Goal: Task Accomplishment & Management: Complete application form

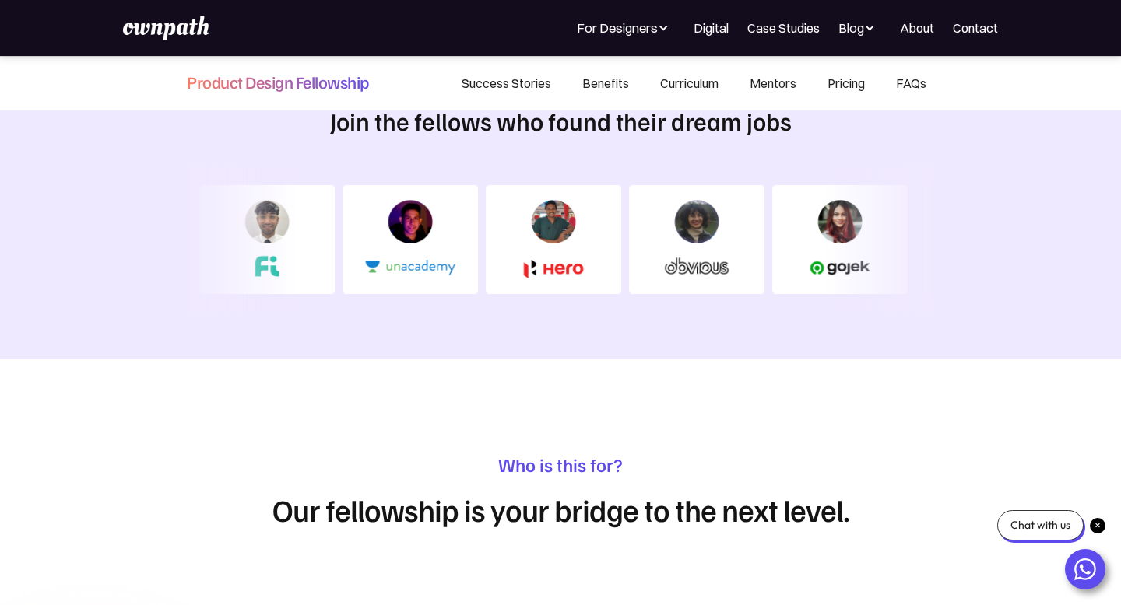
scroll to position [869, 0]
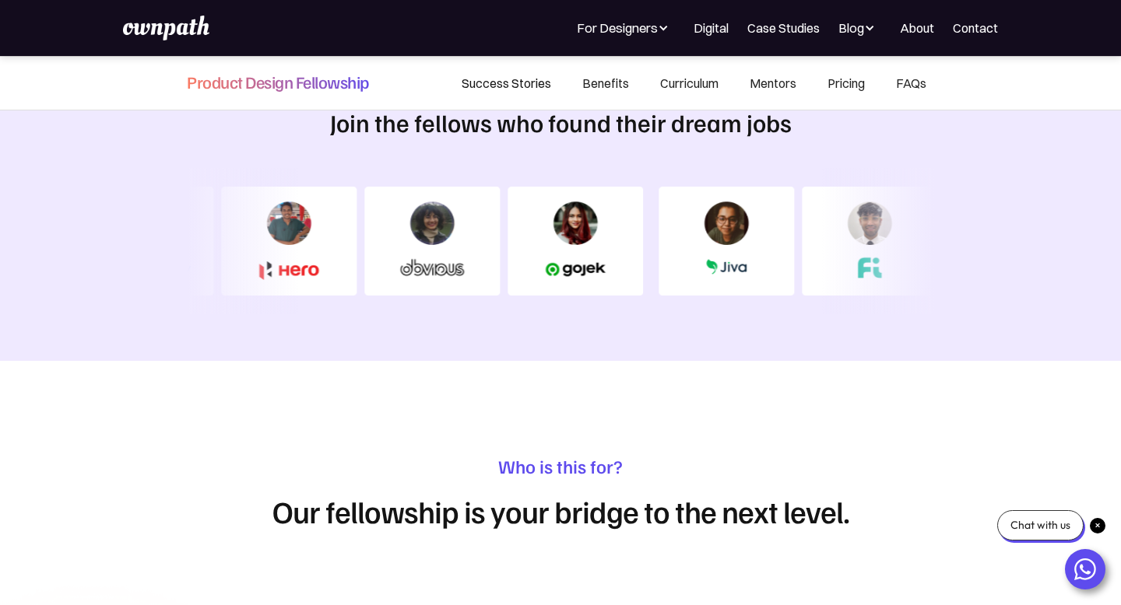
click at [518, 83] on link "Success Stories" at bounding box center [506, 83] width 121 height 53
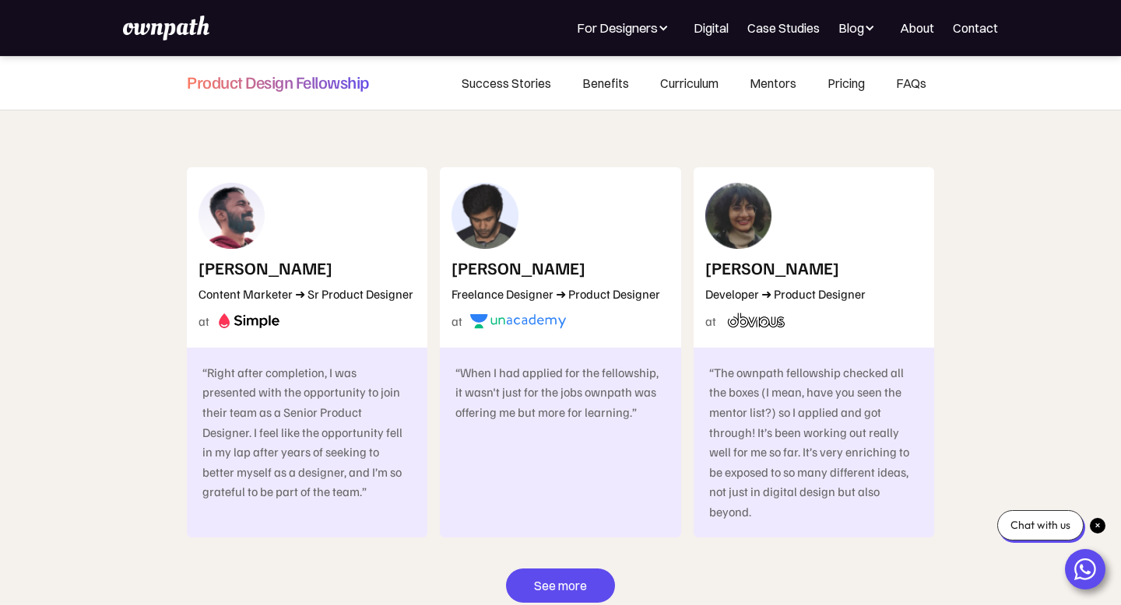
scroll to position [8553, 0]
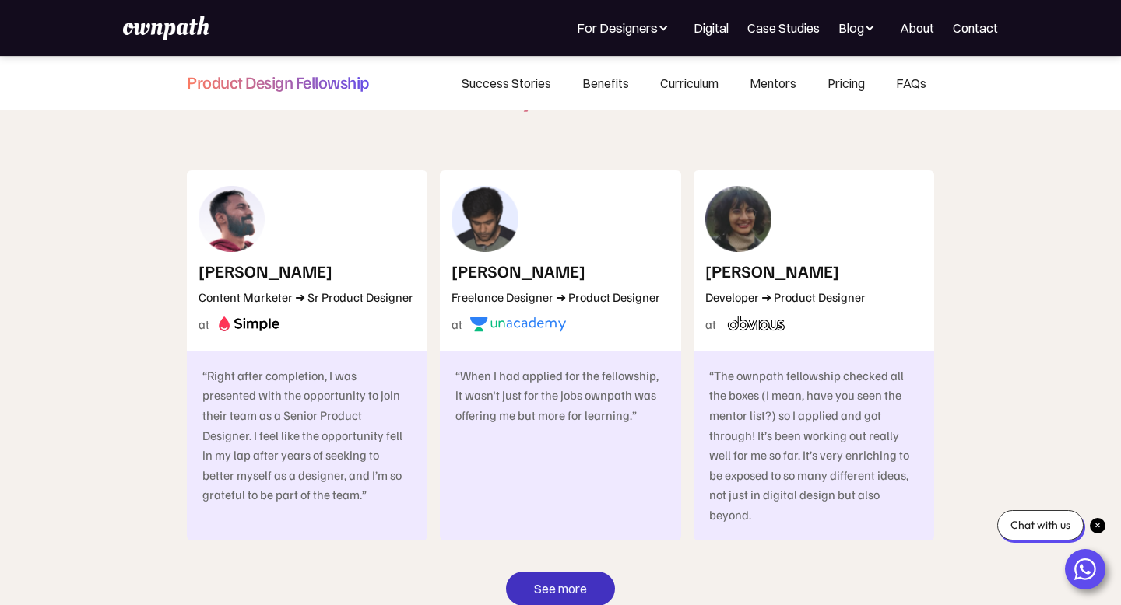
click at [546, 572] on link "See more" at bounding box center [560, 589] width 109 height 34
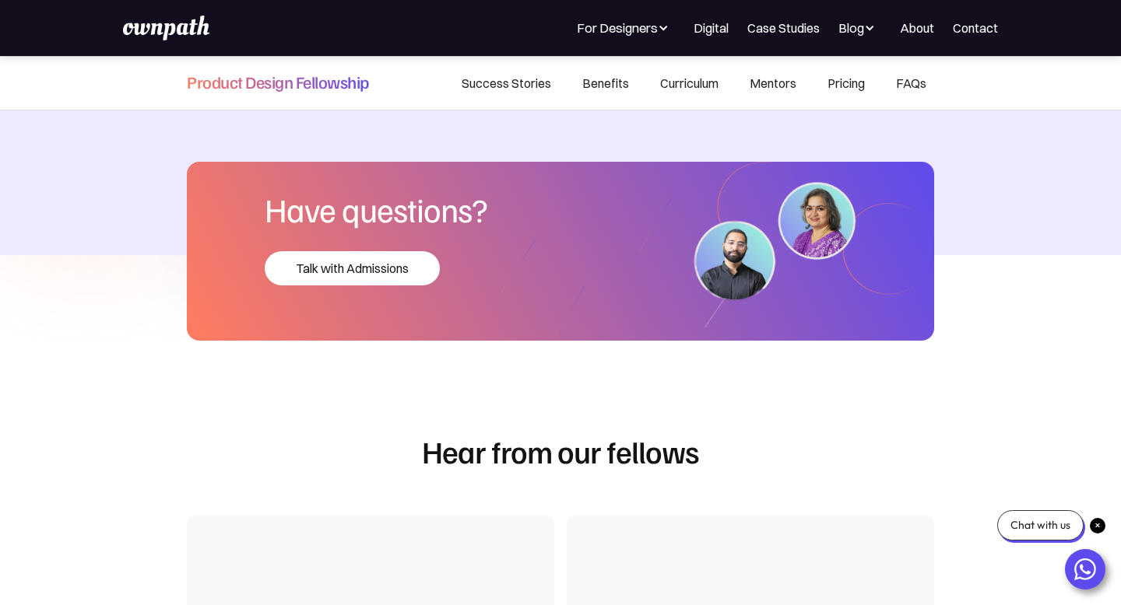
scroll to position [2995, 0]
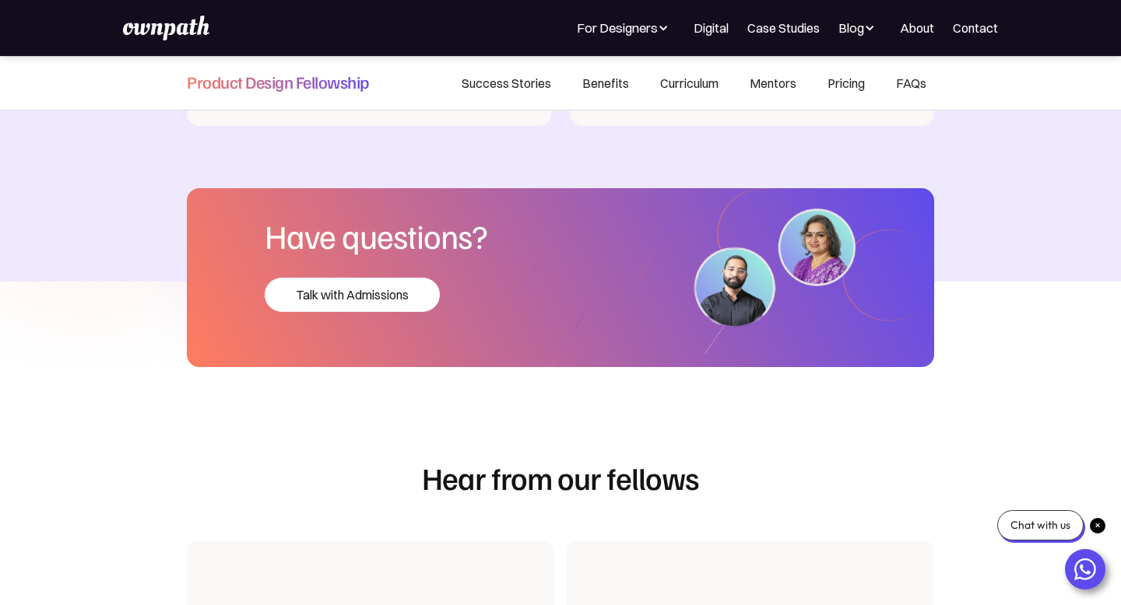
click at [664, 33] on div at bounding box center [663, 28] width 11 height 11
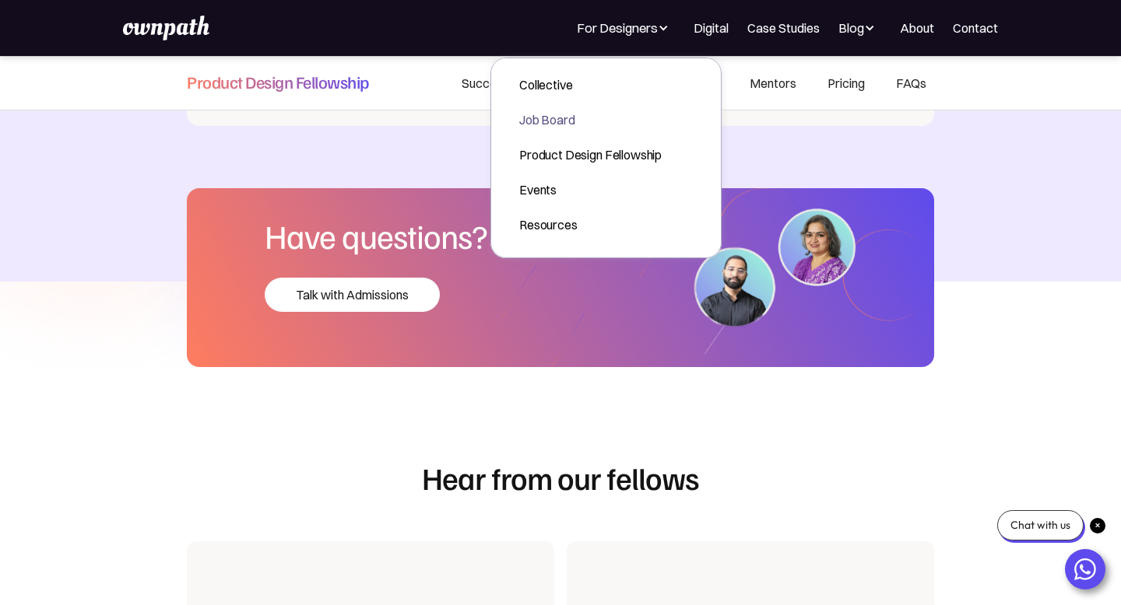
click at [563, 114] on div "Job Board" at bounding box center [590, 120] width 142 height 19
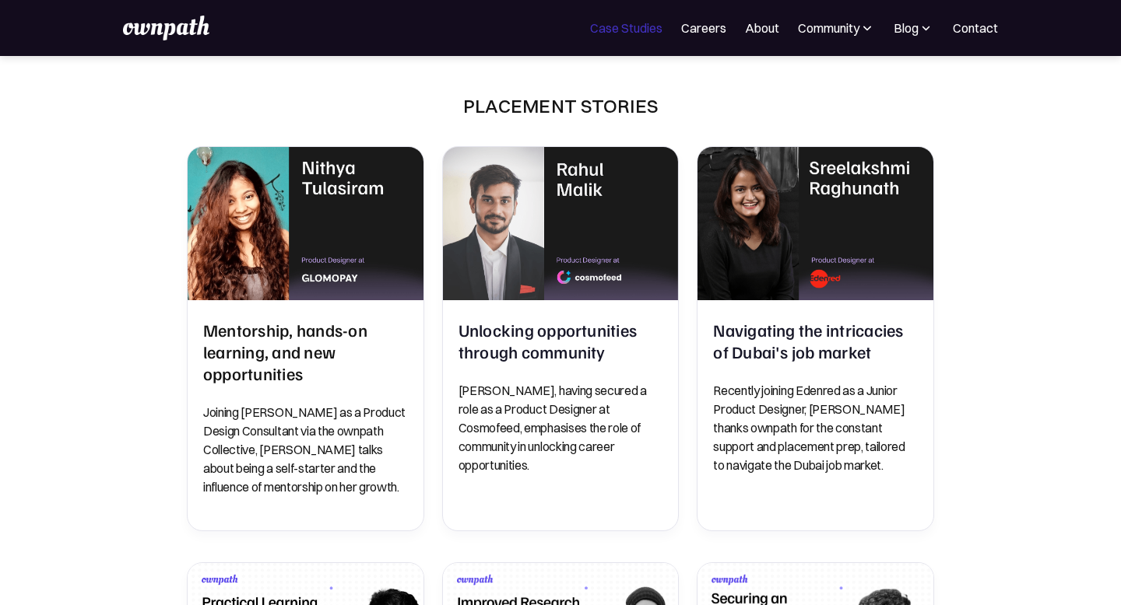
click at [624, 29] on link "Case Studies" at bounding box center [626, 28] width 72 height 19
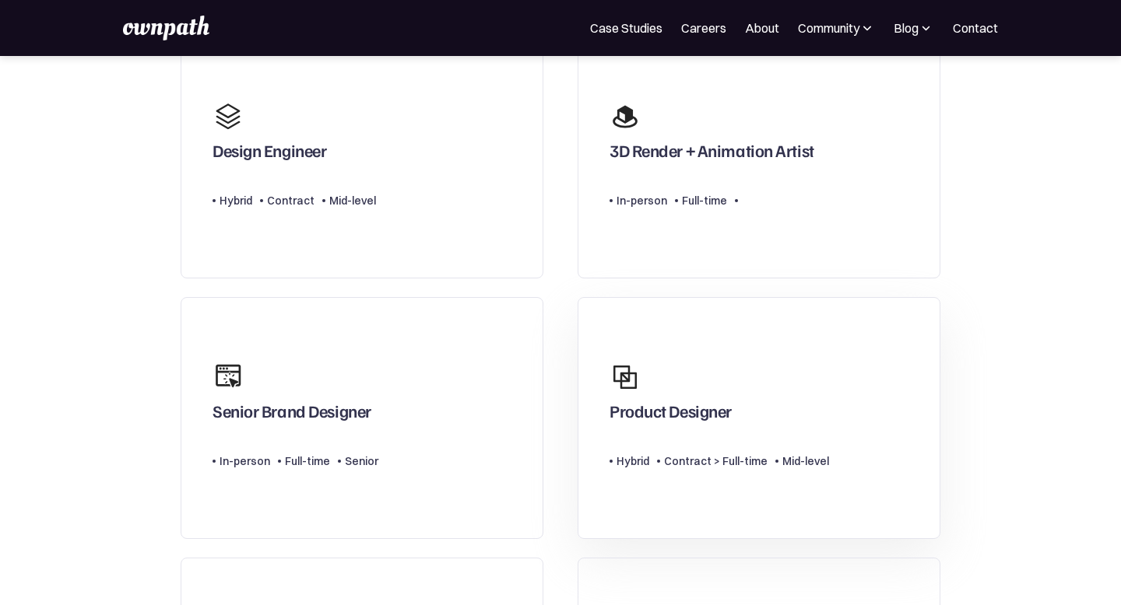
scroll to position [511, 0]
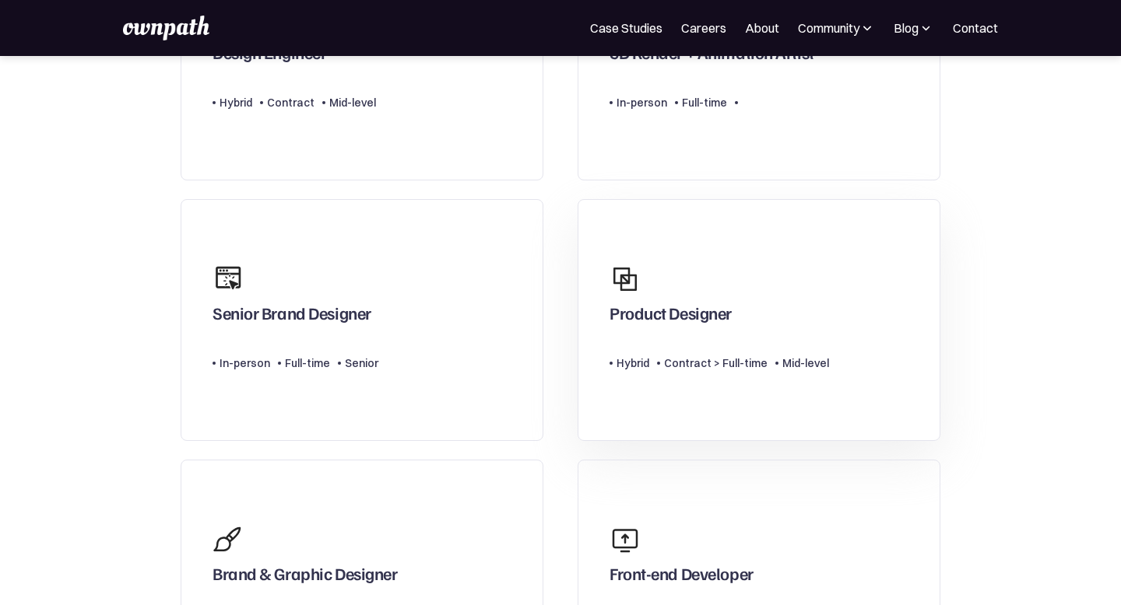
click at [637, 364] on div "Hybrid" at bounding box center [632, 363] width 33 height 19
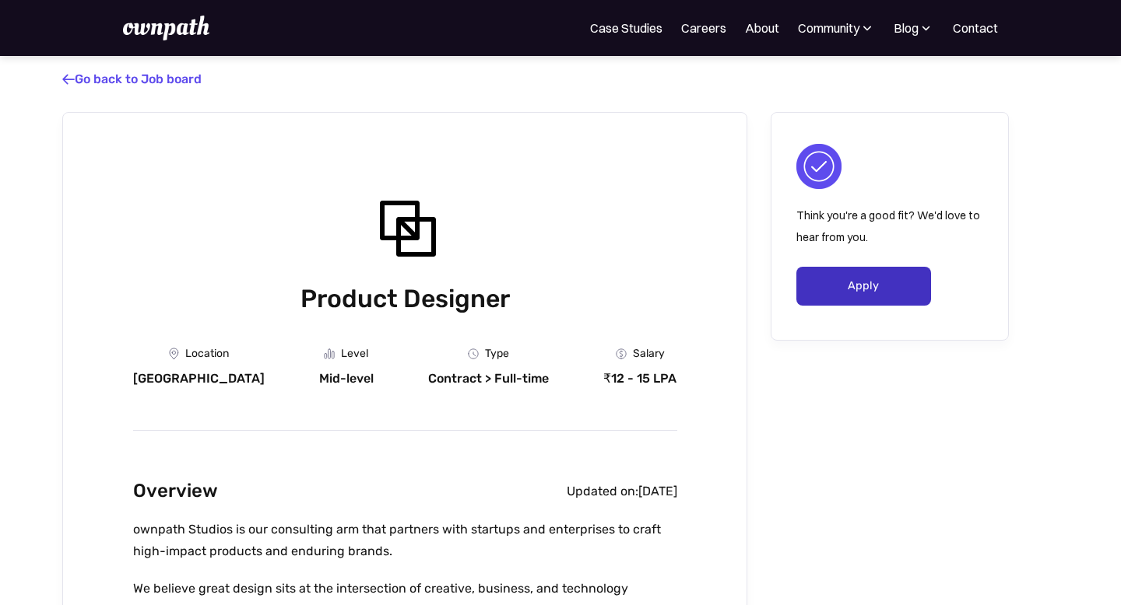
click at [854, 286] on link "Apply" at bounding box center [863, 286] width 135 height 39
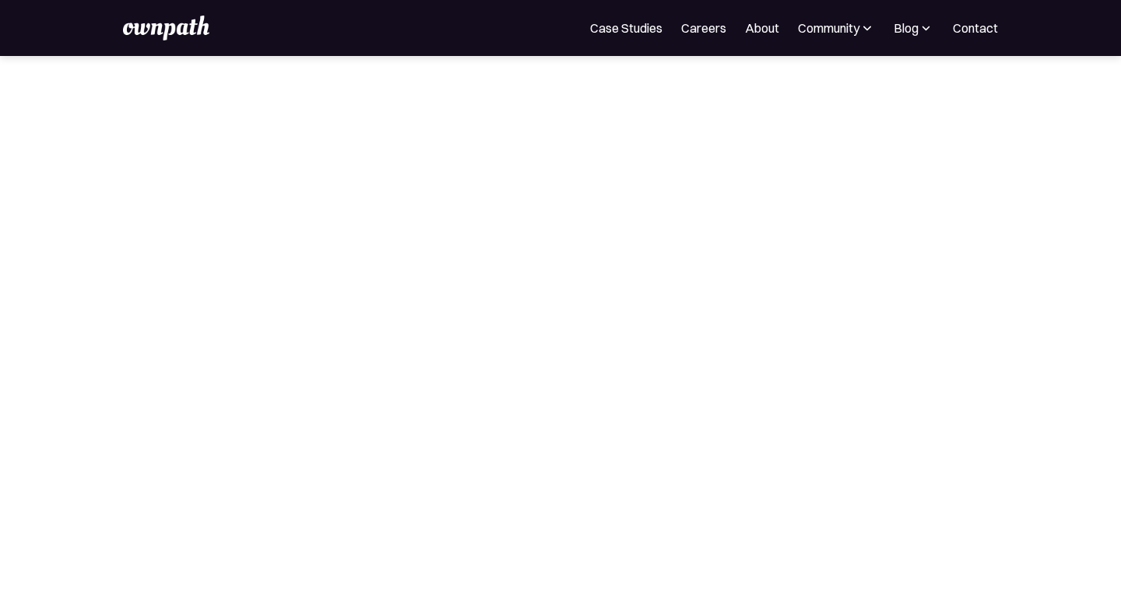
click at [136, 35] on img at bounding box center [166, 28] width 86 height 25
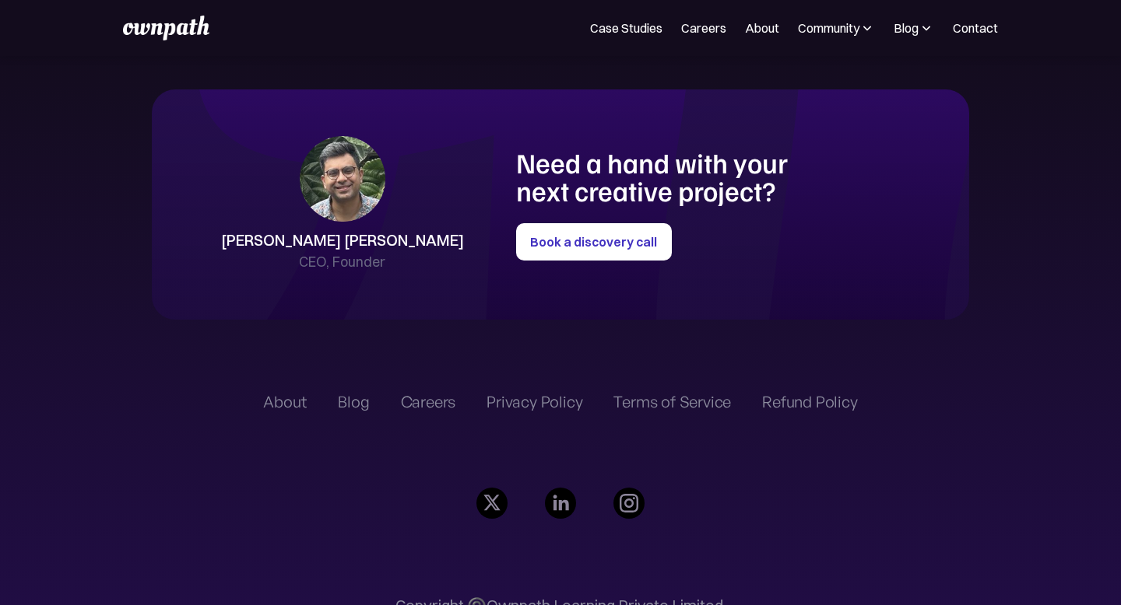
scroll to position [3606, 0]
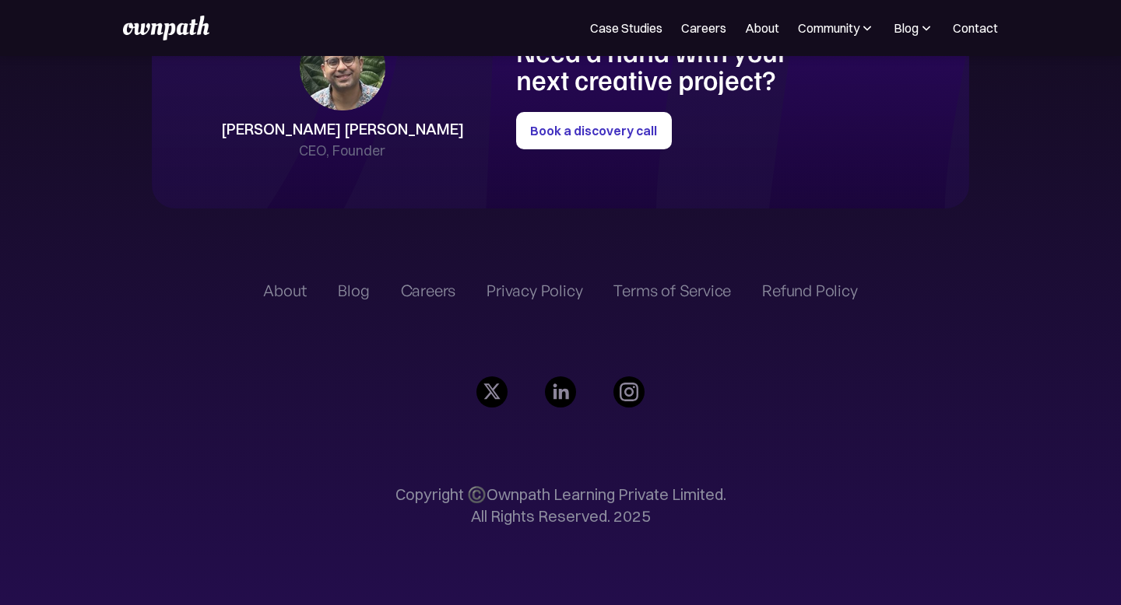
click at [422, 286] on div "Careers" at bounding box center [428, 291] width 55 height 19
